Goal: Find specific page/section

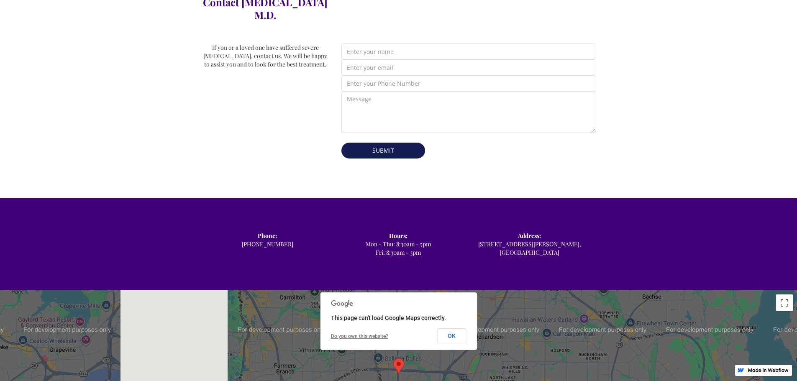
scroll to position [377, 0]
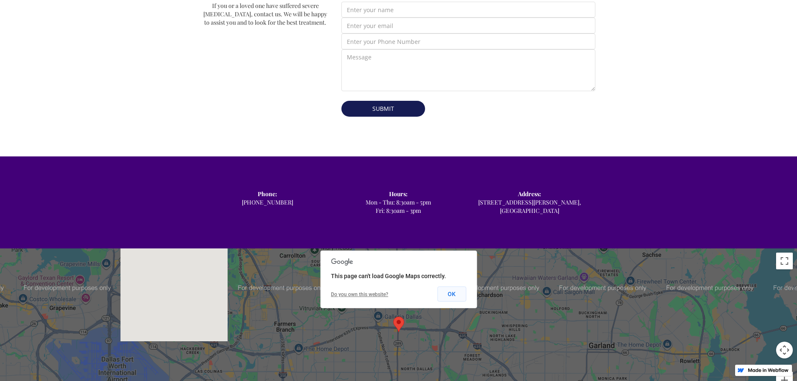
click at [458, 287] on button "OK" at bounding box center [451, 294] width 29 height 15
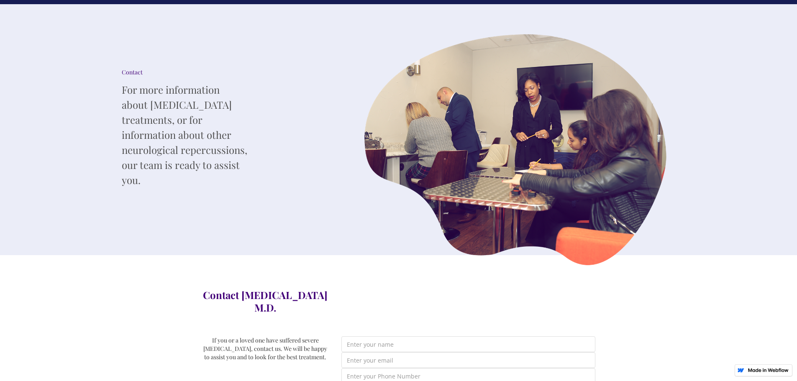
scroll to position [0, 0]
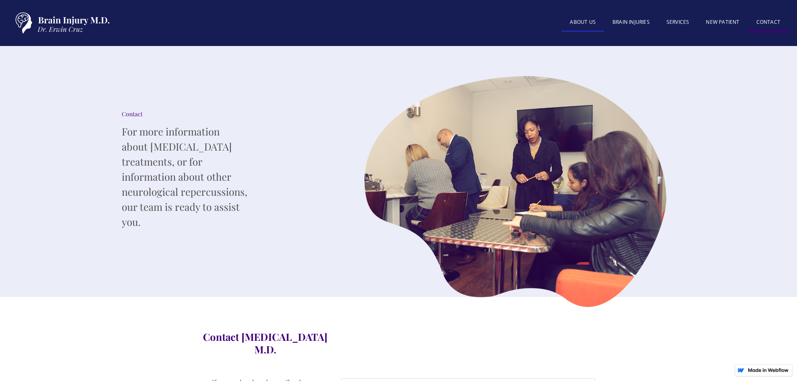
click at [583, 21] on link "About US" at bounding box center [583, 23] width 43 height 18
